Goal: Obtain resource: Obtain resource

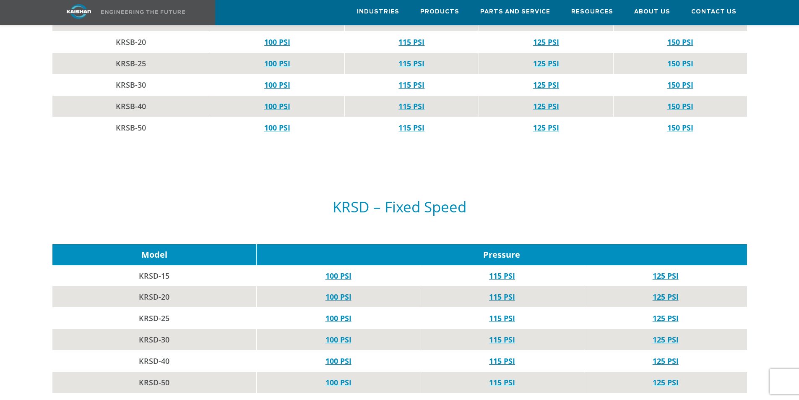
scroll to position [629, 0]
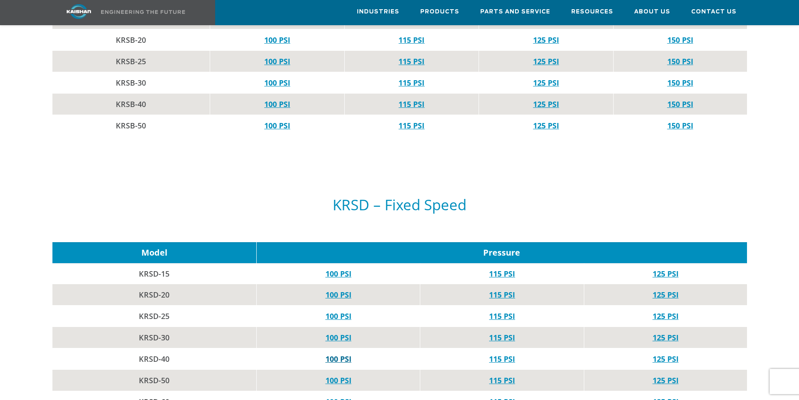
click at [332, 353] on link "100 PSI" at bounding box center [338, 358] width 26 height 10
click at [338, 332] on link "100 PSI" at bounding box center [338, 337] width 26 height 10
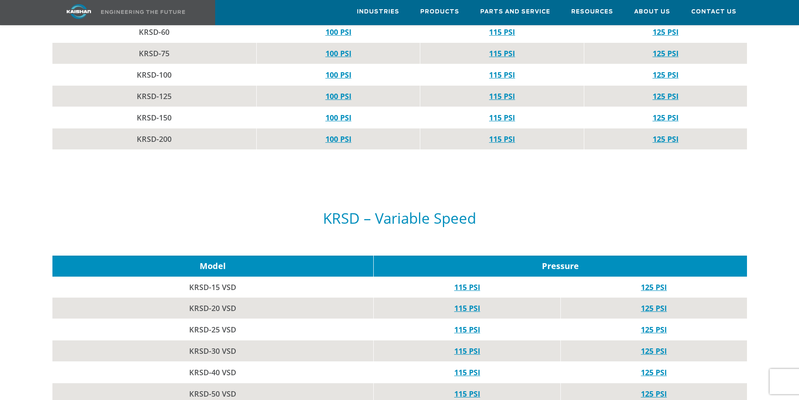
scroll to position [880, 0]
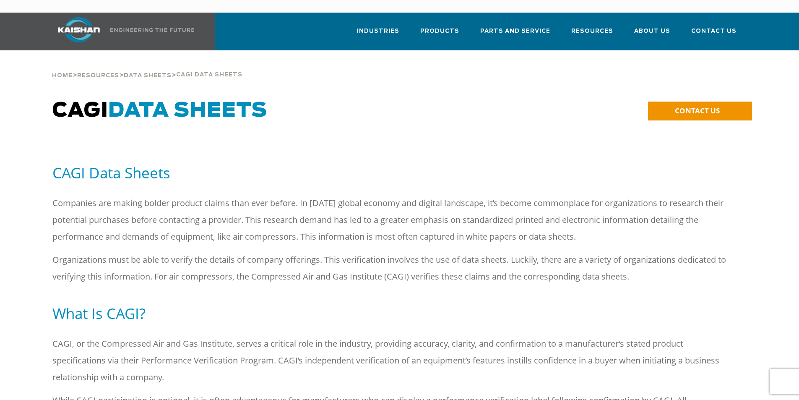
click at [80, 291] on div at bounding box center [399, 313] width 735 height 44
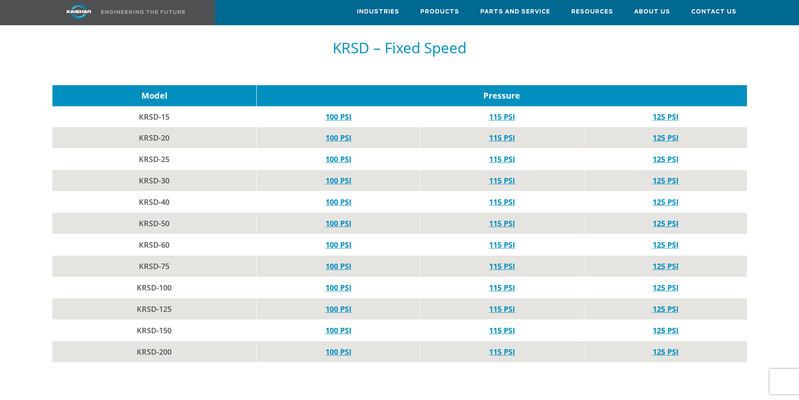
scroll to position [755, 0]
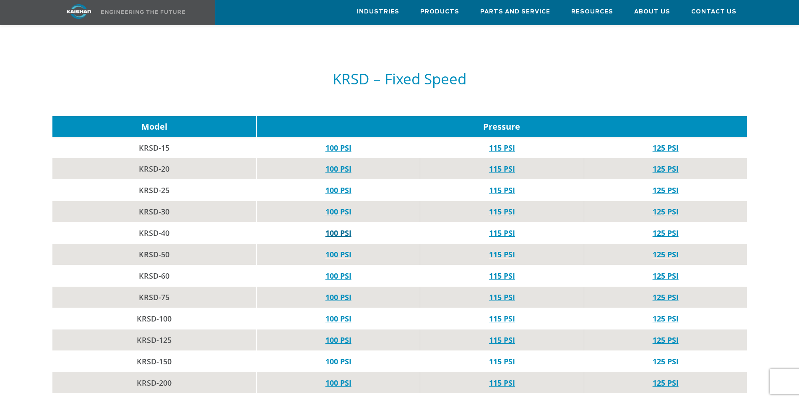
click at [329, 228] on link "100 PSI" at bounding box center [338, 233] width 26 height 10
click at [335, 206] on link "100 PSI" at bounding box center [338, 211] width 26 height 10
click at [507, 225] on td "115 PSI" at bounding box center [502, 232] width 164 height 21
click at [505, 228] on link "115 PSI" at bounding box center [502, 233] width 26 height 10
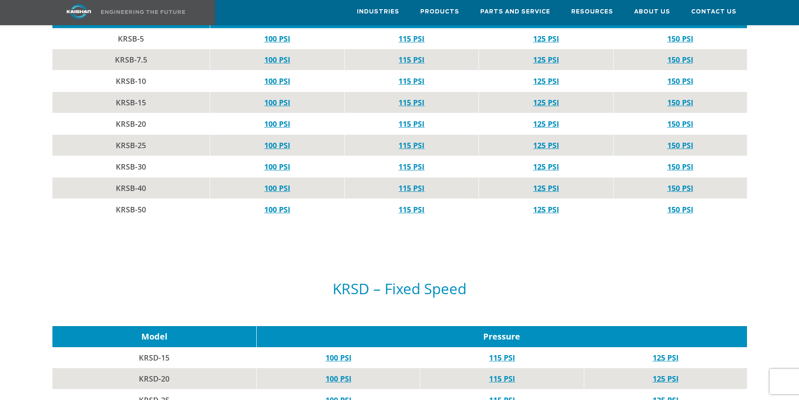
scroll to position [503, 0]
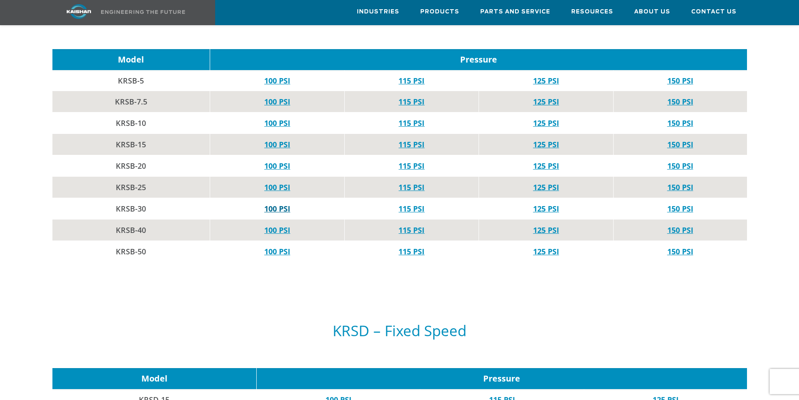
click at [277, 203] on link "100 PSI" at bounding box center [277, 208] width 26 height 10
click at [270, 225] on link "100 PSI" at bounding box center [277, 230] width 26 height 10
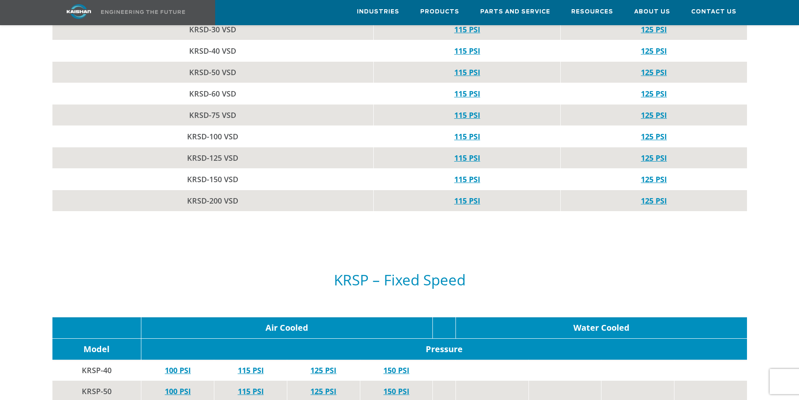
scroll to position [1300, 0]
